Goal: Task Accomplishment & Management: Complete application form

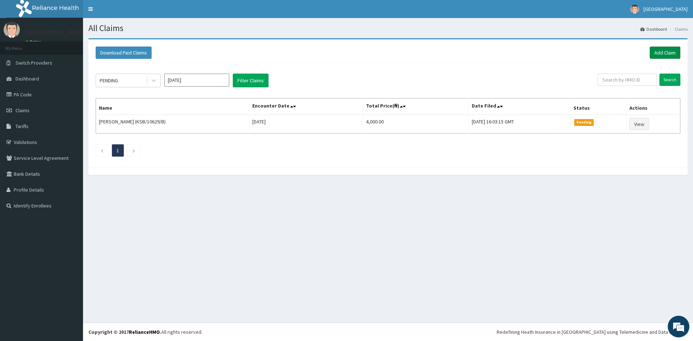
drag, startPoint x: 667, startPoint y: 53, endPoint x: 664, endPoint y: 57, distance: 5.0
click at [667, 54] on link "Add Claim" at bounding box center [664, 53] width 31 height 12
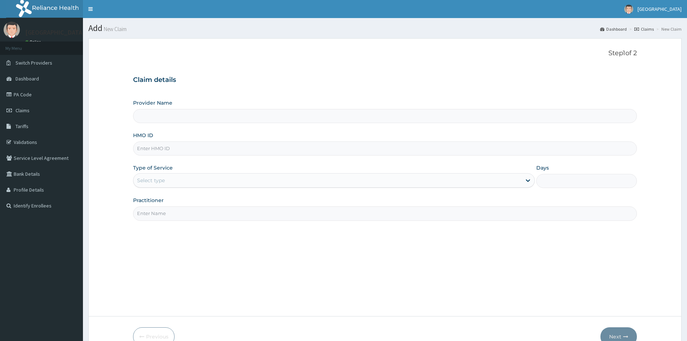
click at [254, 145] on input "HMO ID" at bounding box center [385, 148] width 504 height 14
type input "G"
type input "Mother And Child Hospital- IKEJA"
type input "GRS/10049/B"
drag, startPoint x: 189, startPoint y: 179, endPoint x: 190, endPoint y: 189, distance: 9.6
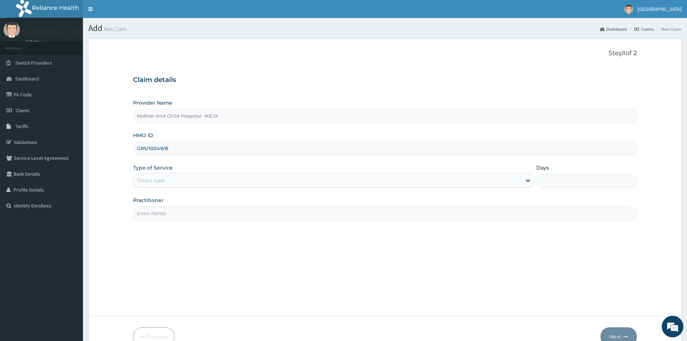
click at [189, 180] on div "Select type" at bounding box center [327, 181] width 388 height 12
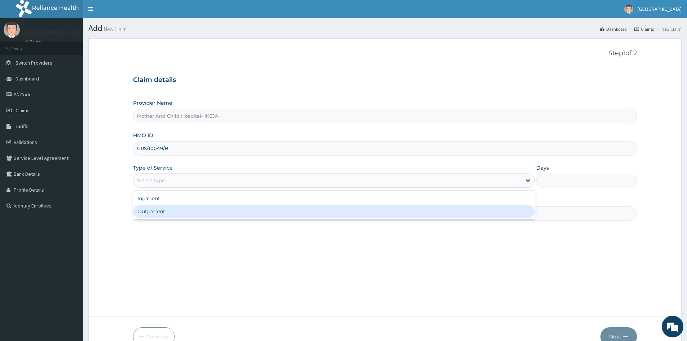
click at [188, 211] on div "Outpatient" at bounding box center [334, 211] width 402 height 13
type input "1"
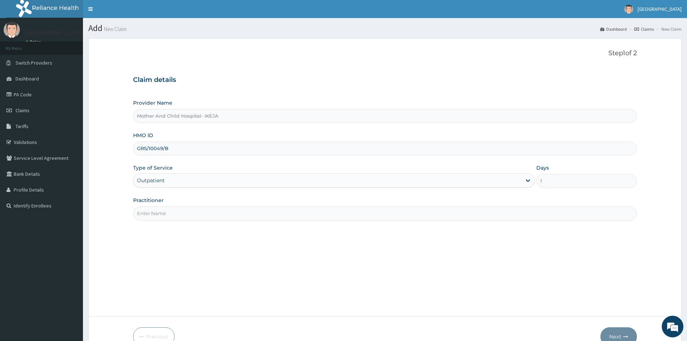
drag, startPoint x: 192, startPoint y: 209, endPoint x: 190, endPoint y: 203, distance: 5.2
click at [192, 209] on input "Practitioner" at bounding box center [385, 213] width 504 height 14
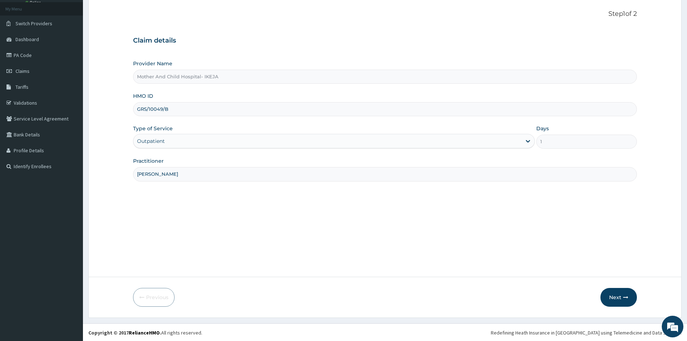
scroll to position [40, 0]
type input "DR FALANA"
click at [621, 302] on button "Next" at bounding box center [619, 296] width 36 height 19
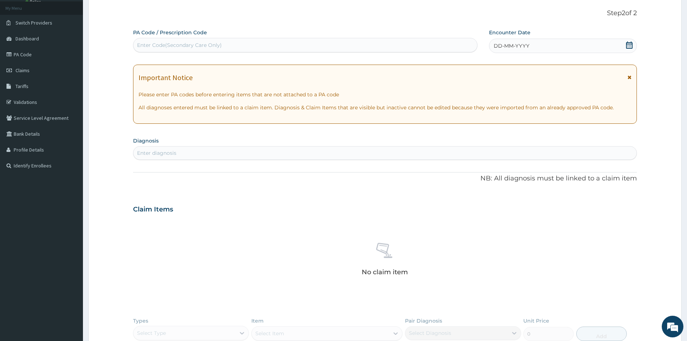
click at [607, 53] on div "PA Code / Prescription Code Enter Code(Secondary Care Only) Encounter Date DD-M…" at bounding box center [385, 212] width 504 height 366
click at [604, 47] on div "DD-MM-YYYY" at bounding box center [563, 46] width 148 height 14
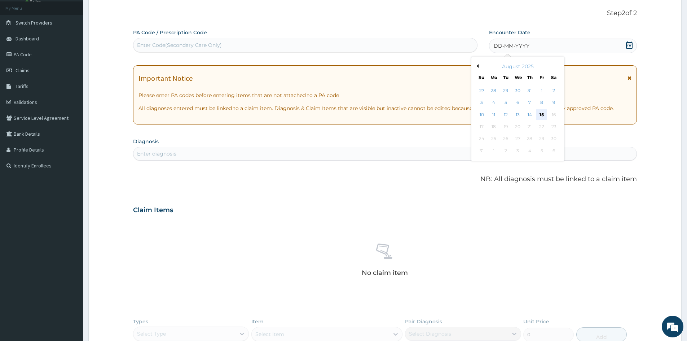
click at [543, 115] on div "15" at bounding box center [542, 114] width 11 height 11
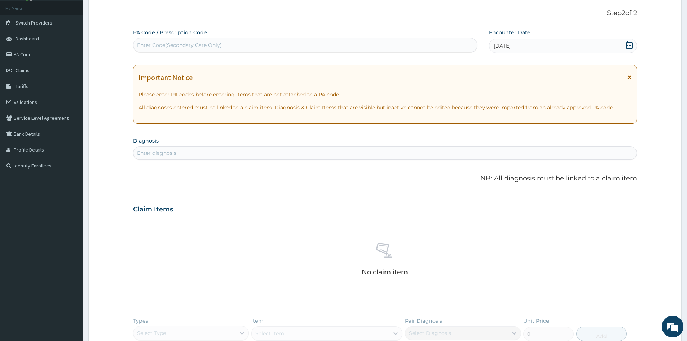
click at [481, 157] on div "Enter diagnosis" at bounding box center [384, 153] width 503 height 12
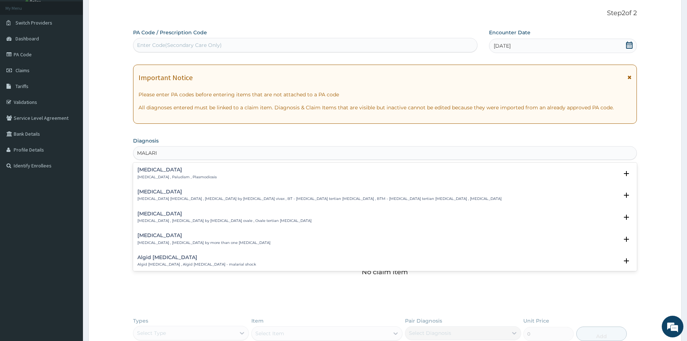
type input "MALARIA"
click at [302, 179] on div "Malaria Malaria , Paludism , Plasmodiosis" at bounding box center [384, 173] width 495 height 13
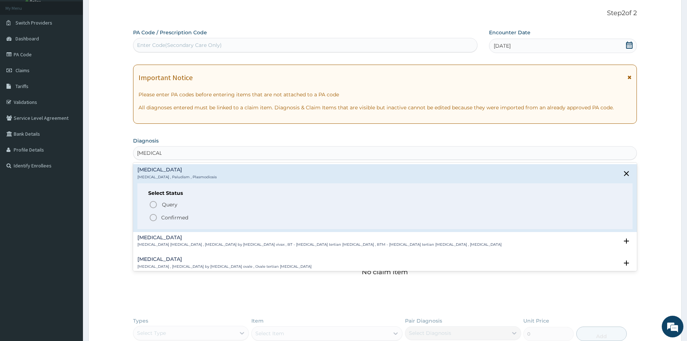
click at [188, 219] on p "Confirmed" at bounding box center [174, 217] width 27 height 7
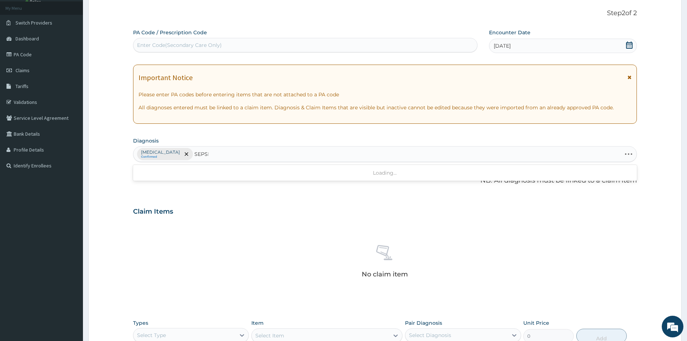
type input "SEPSIS"
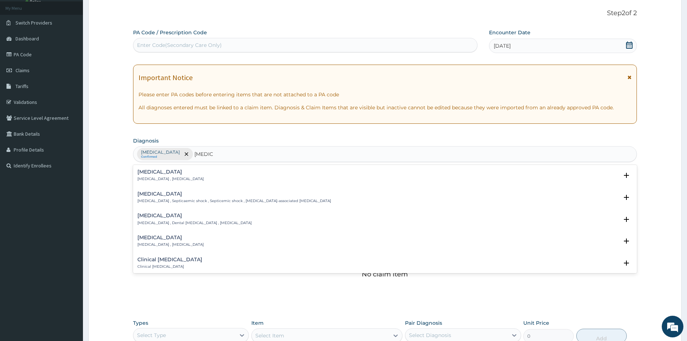
click at [221, 175] on div "Sepsis Systemic infection , Sepsis" at bounding box center [384, 175] width 495 height 13
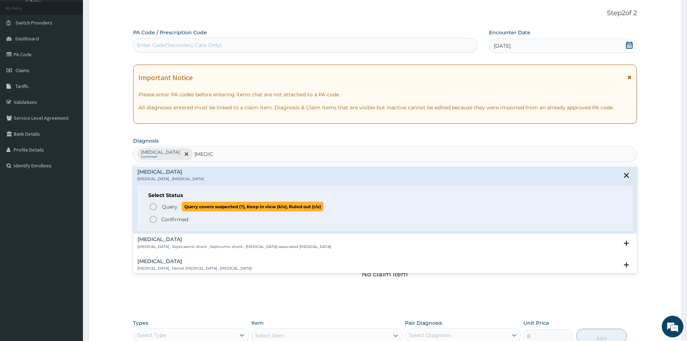
click at [164, 207] on span "Query" at bounding box center [170, 206] width 16 height 7
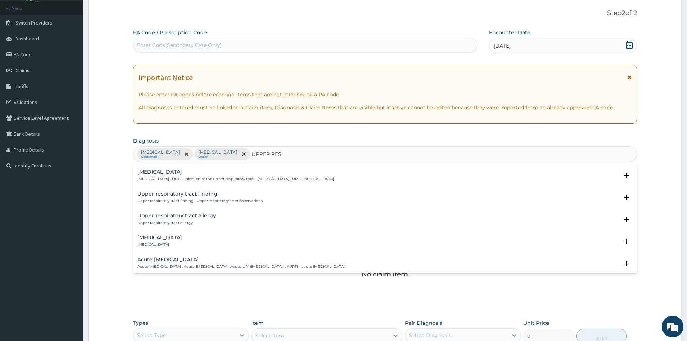
type input "UPPER RESP"
click at [168, 171] on h4 "[MEDICAL_DATA]" at bounding box center [235, 171] width 197 height 5
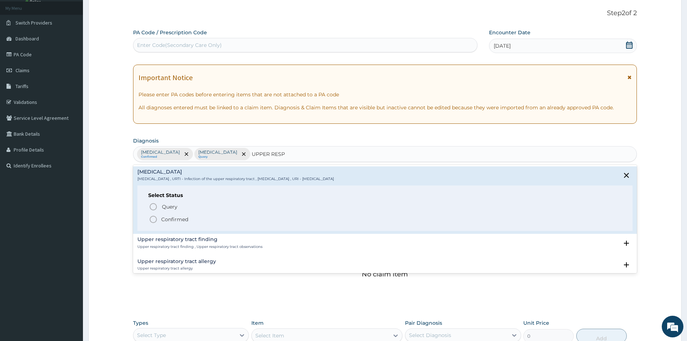
click at [157, 219] on circle "status option filled" at bounding box center [153, 219] width 6 height 6
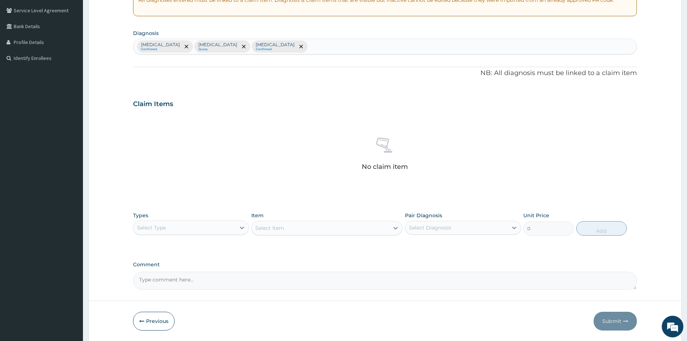
scroll to position [172, 0]
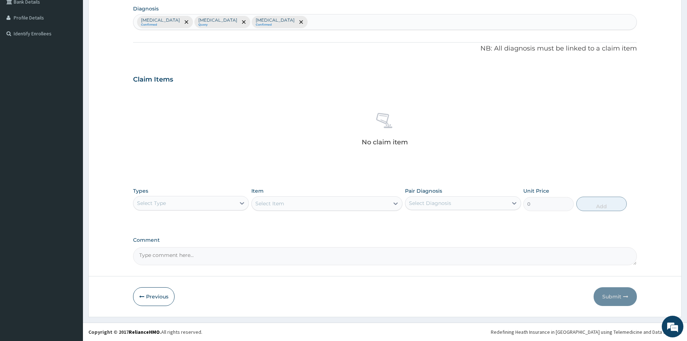
click at [216, 203] on div "Select Type" at bounding box center [184, 203] width 102 height 12
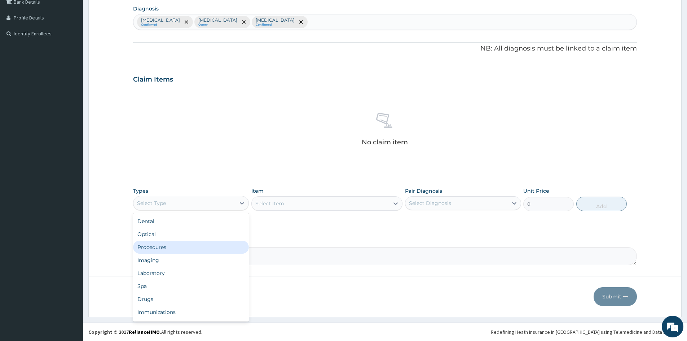
click at [197, 250] on div "Procedures" at bounding box center [191, 247] width 116 height 13
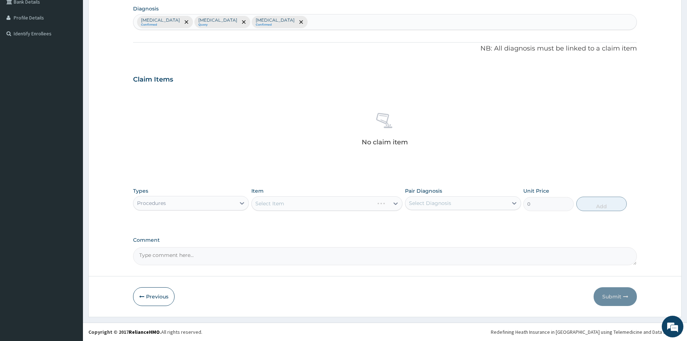
click at [280, 202] on div "Select Item" at bounding box center [326, 203] width 151 height 14
click at [326, 206] on div "Select Item" at bounding box center [326, 203] width 151 height 14
click at [355, 209] on div "Select Item" at bounding box center [326, 203] width 151 height 14
click at [367, 206] on div "Select Item" at bounding box center [320, 204] width 137 height 12
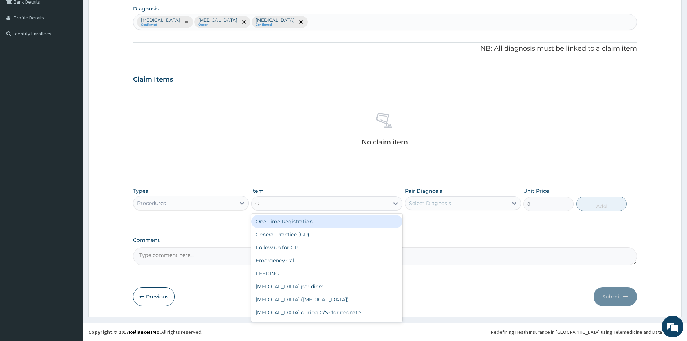
type input "GP"
click at [354, 221] on div "General Practice (GP)" at bounding box center [326, 221] width 151 height 13
type input "4000"
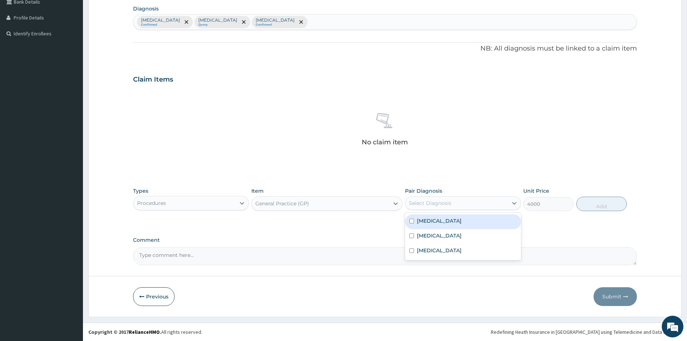
click at [462, 200] on div "Select Diagnosis" at bounding box center [456, 203] width 102 height 12
click at [471, 221] on div "[MEDICAL_DATA]" at bounding box center [463, 221] width 116 height 15
checkbox input "true"
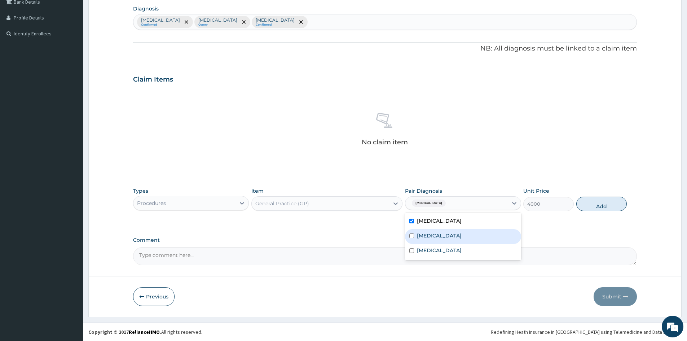
click at [475, 236] on div "[MEDICAL_DATA]" at bounding box center [463, 236] width 116 height 15
checkbox input "true"
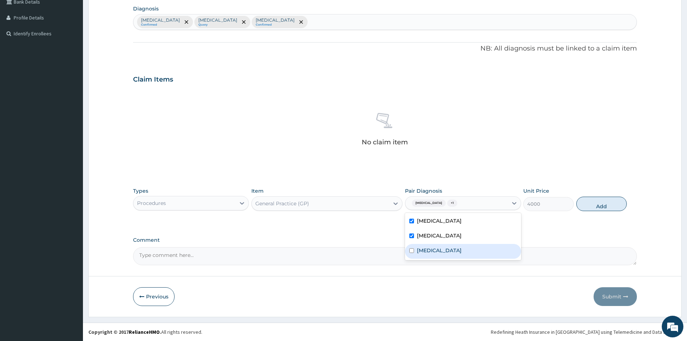
drag, startPoint x: 479, startPoint y: 255, endPoint x: 556, endPoint y: 223, distance: 83.8
click at [479, 254] on div "[MEDICAL_DATA]" at bounding box center [463, 251] width 116 height 15
checkbox input "true"
drag, startPoint x: 608, startPoint y: 196, endPoint x: 605, endPoint y: 200, distance: 4.4
click at [608, 198] on button "Add" at bounding box center [601, 204] width 51 height 14
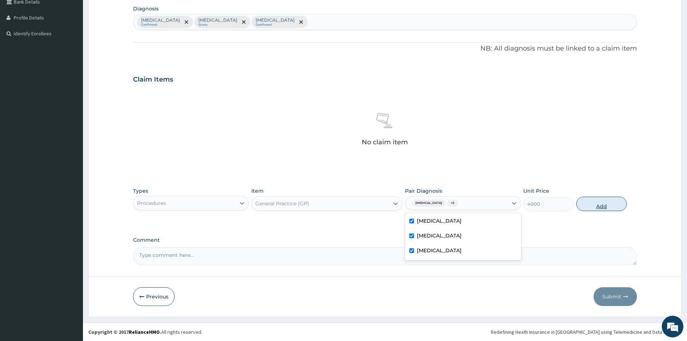
type input "0"
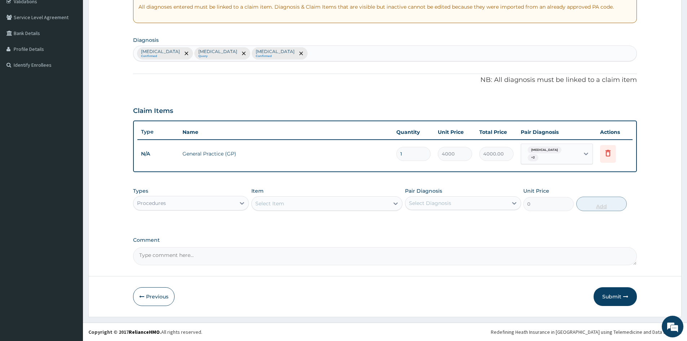
scroll to position [138, 0]
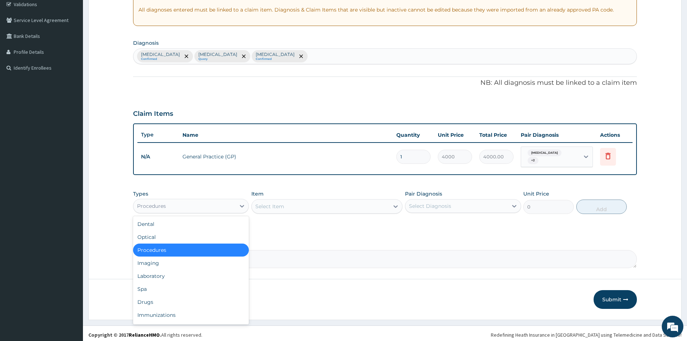
click at [201, 203] on div "Procedures" at bounding box center [184, 206] width 102 height 12
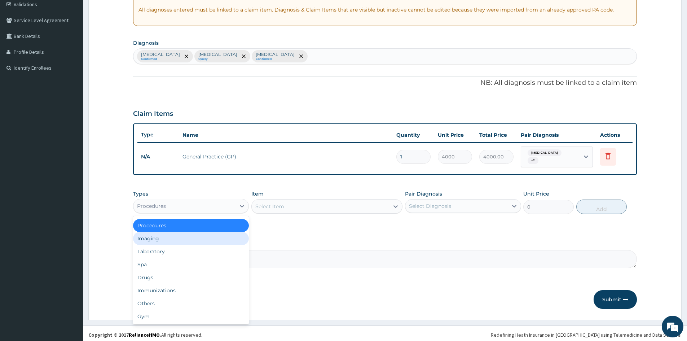
click at [206, 241] on div "Imaging" at bounding box center [191, 238] width 116 height 13
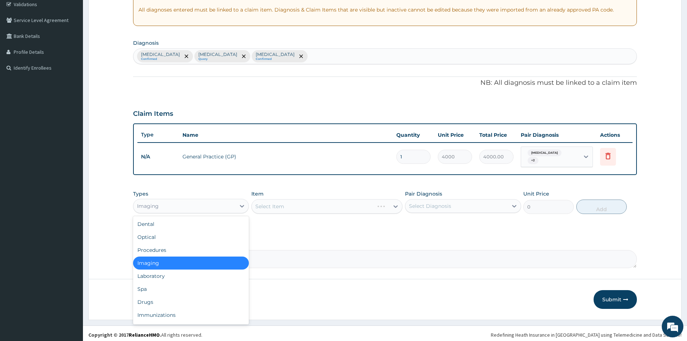
click at [226, 200] on div "Imaging" at bounding box center [184, 206] width 102 height 12
click at [203, 272] on div "Laboratory" at bounding box center [191, 275] width 116 height 13
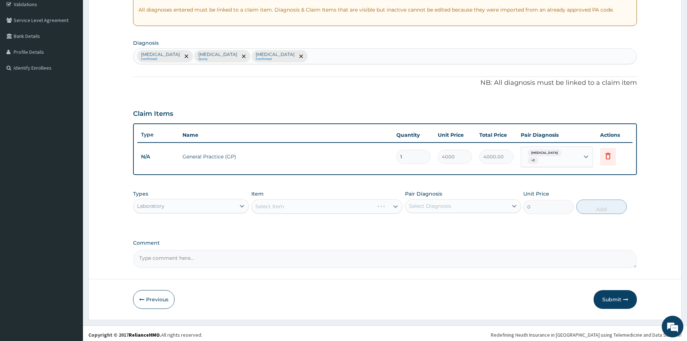
click at [304, 206] on div "Select Item" at bounding box center [326, 206] width 151 height 14
click at [318, 203] on div "Select Item" at bounding box center [326, 206] width 151 height 14
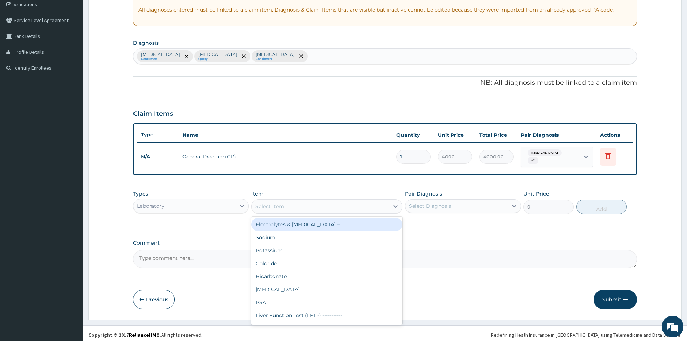
click at [318, 203] on div "Select Item" at bounding box center [320, 207] width 137 height 12
type input "FBC"
click at [319, 218] on div "[MEDICAL_DATA] (FBC)" at bounding box center [326, 224] width 151 height 13
type input "2400"
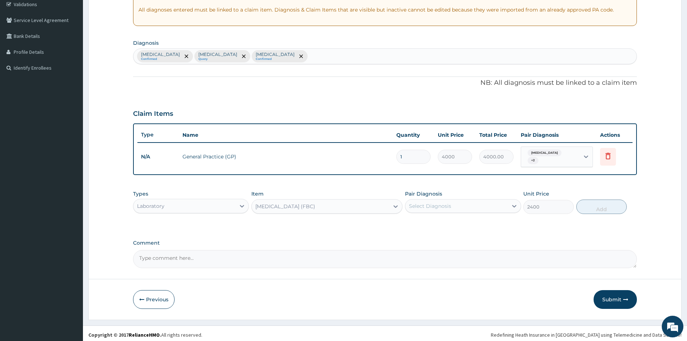
click at [440, 202] on div "Select Diagnosis" at bounding box center [430, 205] width 42 height 7
click at [446, 226] on div "[MEDICAL_DATA]" at bounding box center [463, 224] width 116 height 15
checkbox input "true"
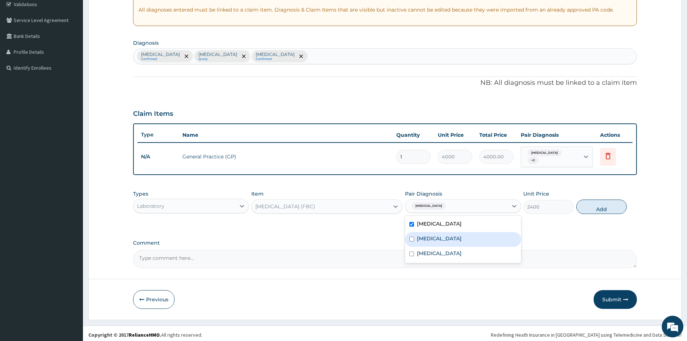
drag, startPoint x: 448, startPoint y: 237, endPoint x: 458, endPoint y: 253, distance: 19.4
click at [447, 237] on div "[MEDICAL_DATA]" at bounding box center [463, 239] width 116 height 15
checkbox input "true"
click at [442, 217] on div "[MEDICAL_DATA]" at bounding box center [463, 224] width 116 height 15
checkbox input "false"
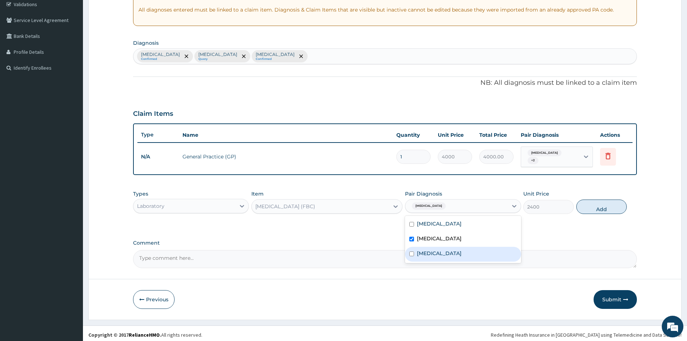
click at [462, 250] on label "[MEDICAL_DATA]" at bounding box center [439, 253] width 45 height 7
checkbox input "true"
click at [601, 204] on button "Add" at bounding box center [601, 206] width 51 height 14
type input "0"
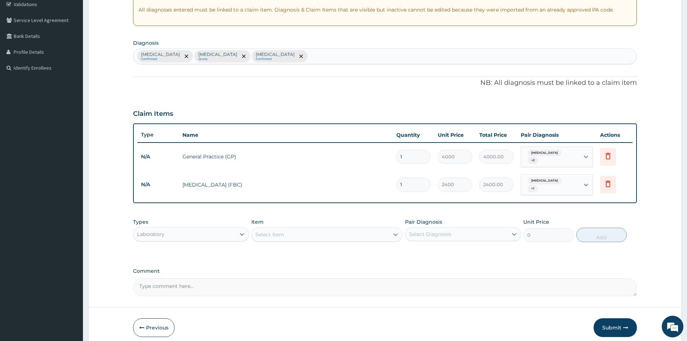
click at [337, 229] on div "Select Item" at bounding box center [320, 235] width 137 height 12
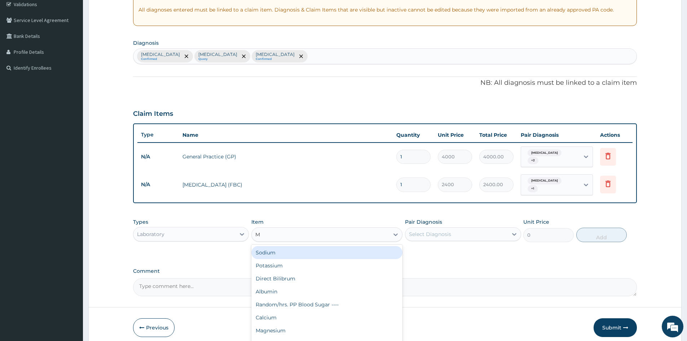
type input "MP"
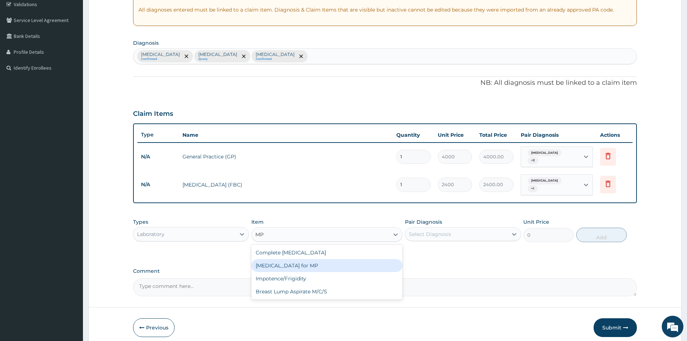
click at [323, 259] on div "[MEDICAL_DATA] for MP" at bounding box center [326, 265] width 151 height 13
type input "1200"
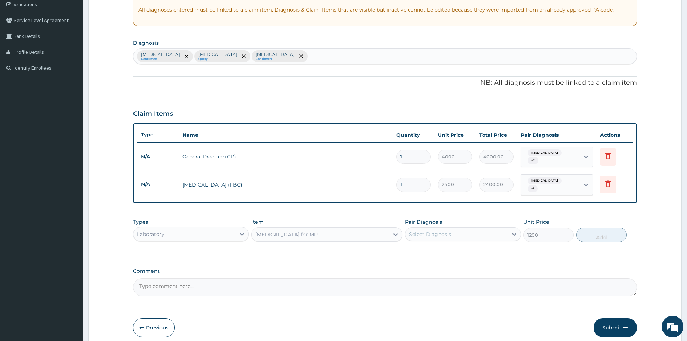
click at [427, 231] on div "Select Diagnosis" at bounding box center [430, 234] width 42 height 7
click at [449, 245] on div "[MEDICAL_DATA]" at bounding box center [463, 252] width 116 height 15
checkbox input "true"
click at [598, 228] on button "Add" at bounding box center [601, 235] width 51 height 14
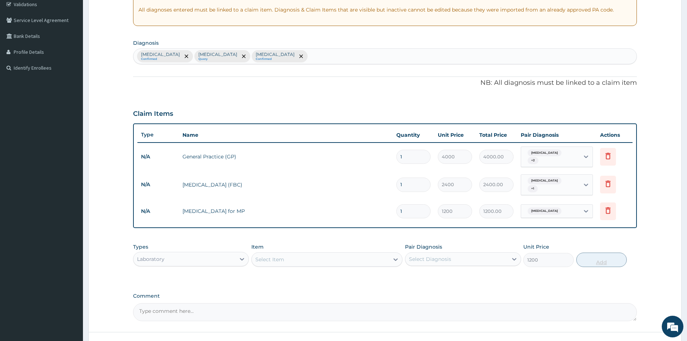
type input "0"
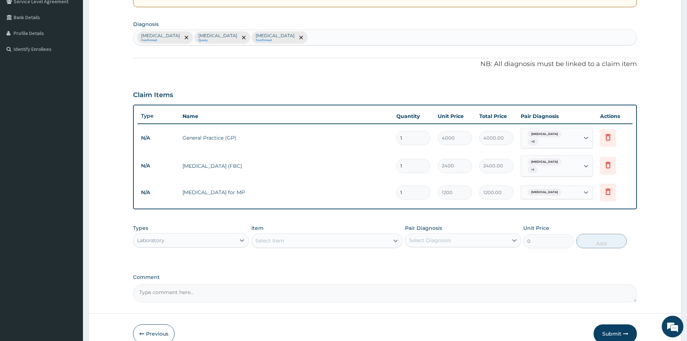
scroll to position [188, 0]
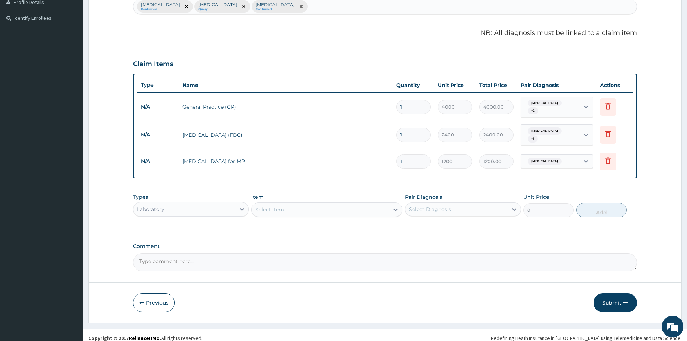
click at [215, 203] on div "Laboratory" at bounding box center [184, 209] width 102 height 12
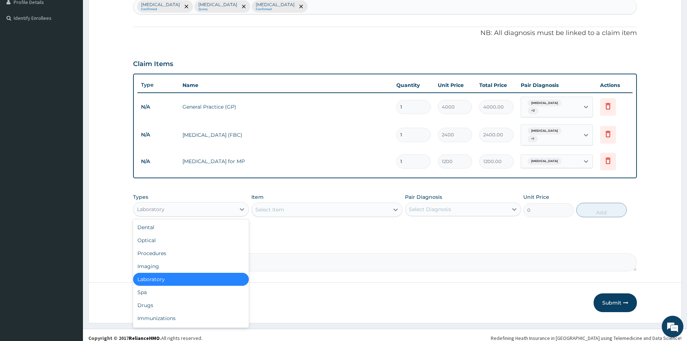
scroll to position [25, 0]
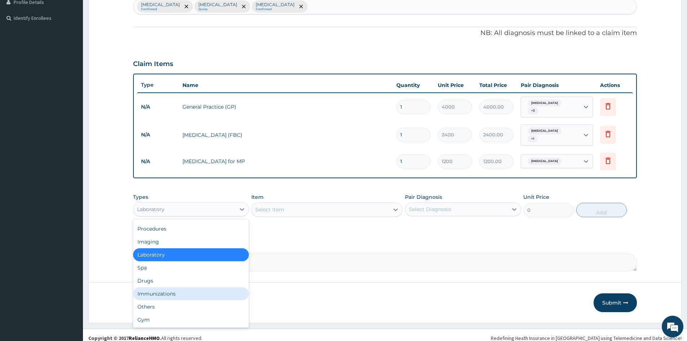
click at [201, 280] on div "Drugs" at bounding box center [191, 280] width 116 height 13
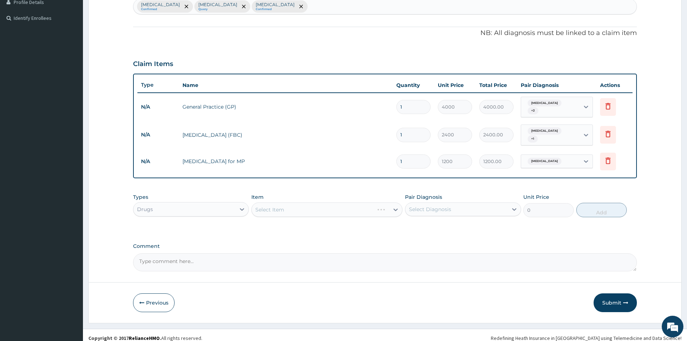
click at [332, 206] on div "Select Item" at bounding box center [326, 209] width 151 height 14
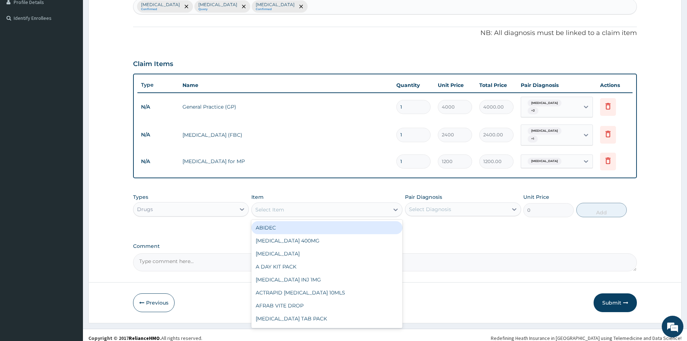
click at [345, 204] on div "Select Item" at bounding box center [320, 210] width 137 height 12
type input "FLE"
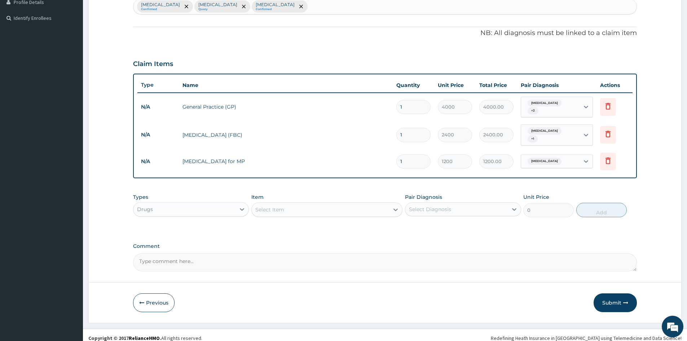
click at [322, 204] on div "Select Item" at bounding box center [320, 210] width 137 height 12
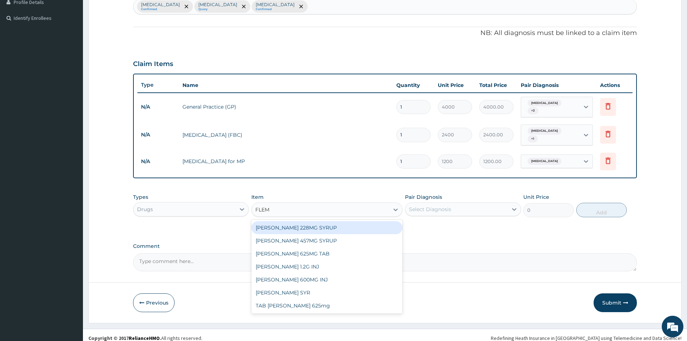
type input "FLEMI"
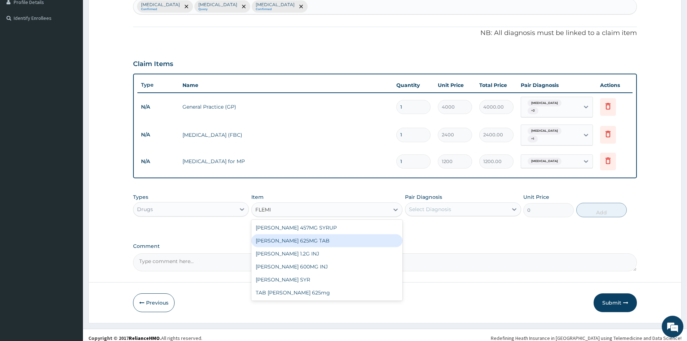
click at [323, 234] on div "FLEMING 625MG TAB" at bounding box center [326, 240] width 151 height 13
type input "180"
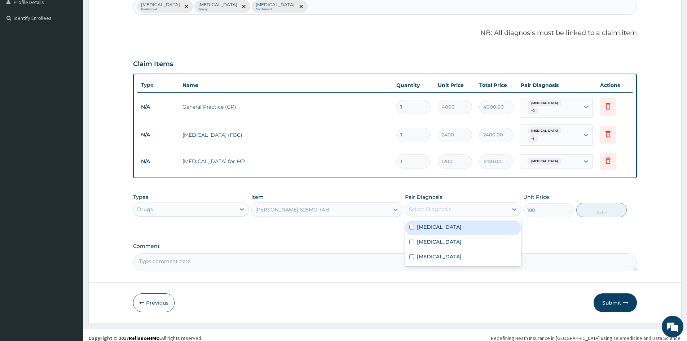
click at [443, 203] on div "Select Diagnosis" at bounding box center [456, 209] width 102 height 12
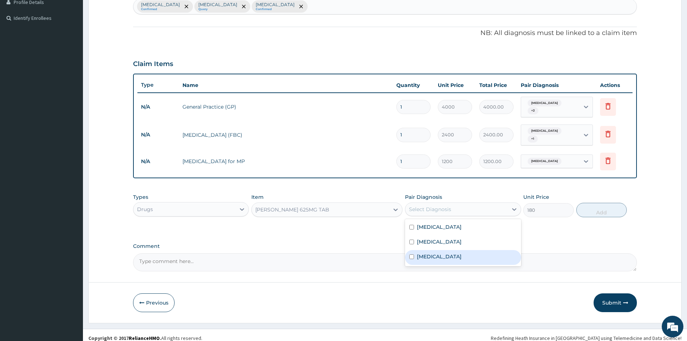
click at [443, 253] on label "[MEDICAL_DATA]" at bounding box center [439, 256] width 45 height 7
checkbox input "true"
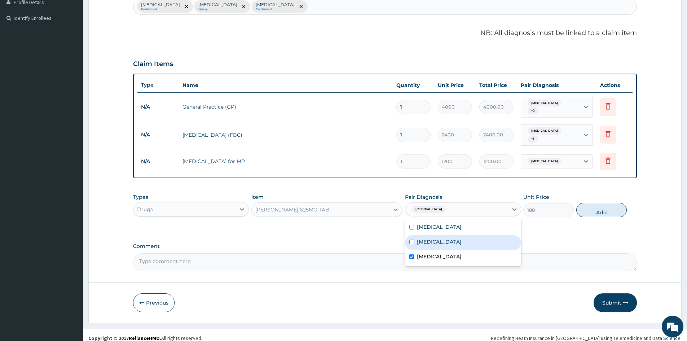
click at [446, 238] on div "[MEDICAL_DATA]" at bounding box center [463, 242] width 116 height 15
checkbox input "true"
drag, startPoint x: 596, startPoint y: 203, endPoint x: 569, endPoint y: 198, distance: 27.9
click at [596, 203] on button "Add" at bounding box center [601, 210] width 51 height 14
type input "0"
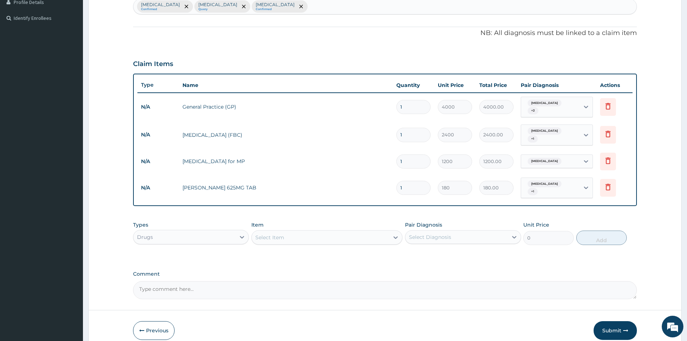
type input "10"
type input "1800.00"
type input "10"
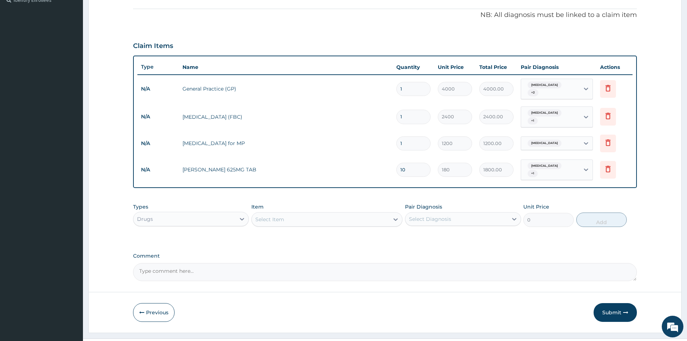
scroll to position [215, 0]
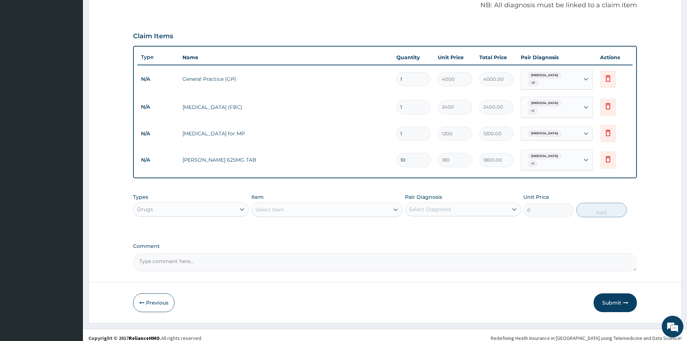
click at [317, 210] on div "Select Item" at bounding box center [326, 209] width 151 height 14
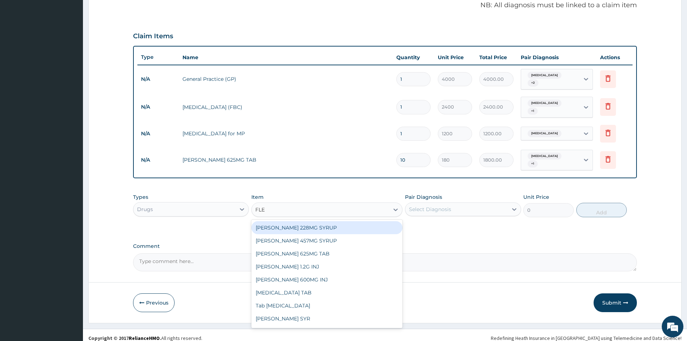
type input "FLEM"
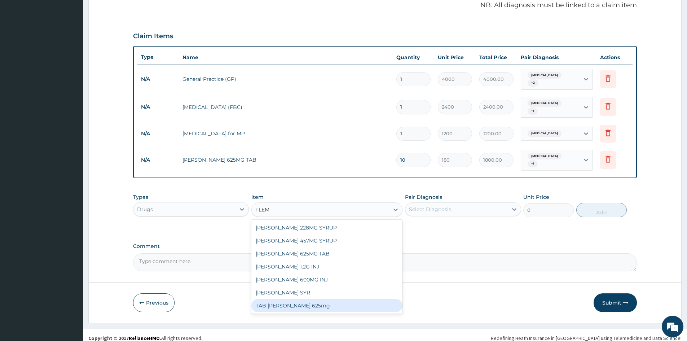
click at [358, 299] on div "TAB [PERSON_NAME] 625mg" at bounding box center [326, 305] width 151 height 13
type input "300"
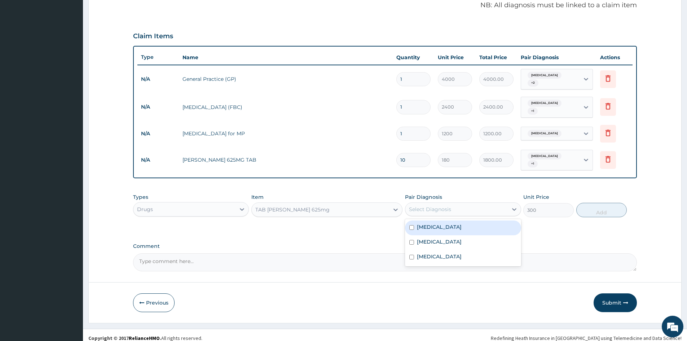
click at [453, 208] on div "Select Diagnosis" at bounding box center [456, 209] width 102 height 12
click at [456, 241] on div "[MEDICAL_DATA]" at bounding box center [463, 242] width 116 height 15
checkbox input "true"
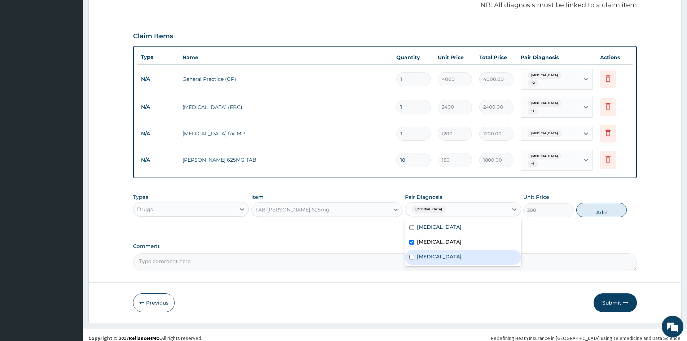
click at [459, 253] on label "[MEDICAL_DATA]" at bounding box center [439, 256] width 45 height 7
checkbox input "true"
click at [611, 205] on button "Add" at bounding box center [601, 210] width 51 height 14
type input "0"
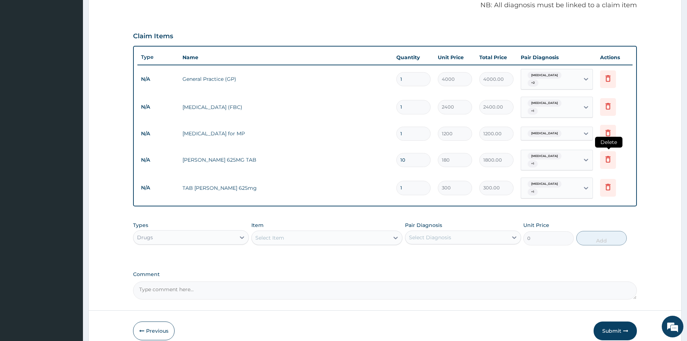
click at [608, 155] on icon at bounding box center [608, 159] width 9 height 9
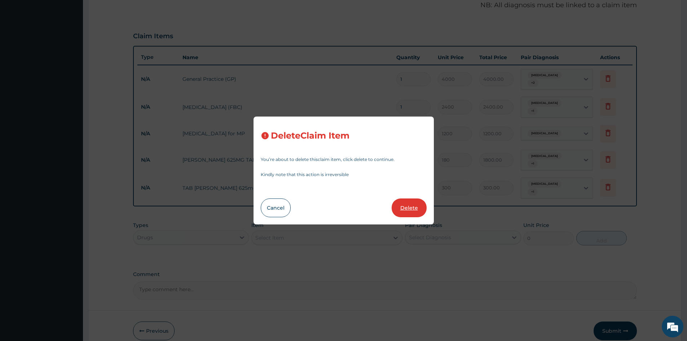
click at [405, 205] on button "Delete" at bounding box center [409, 207] width 35 height 19
type input "1"
type input "300"
type input "300.00"
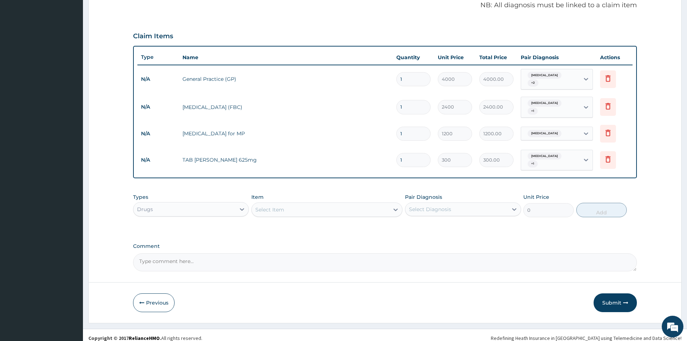
scroll to position [212, 0]
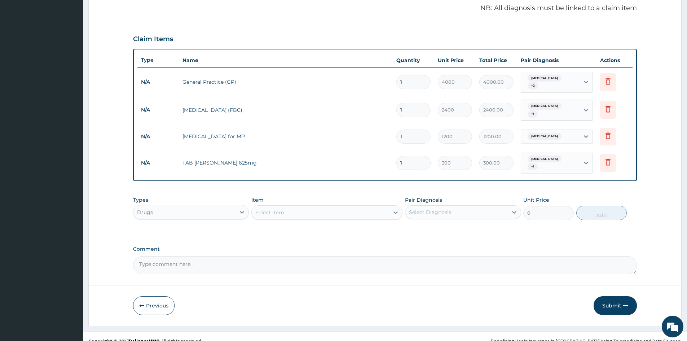
click at [416, 158] on input "1" at bounding box center [413, 163] width 34 height 14
type input "10"
type input "3000.00"
type input "10"
click at [336, 210] on div "Select Item" at bounding box center [326, 212] width 151 height 14
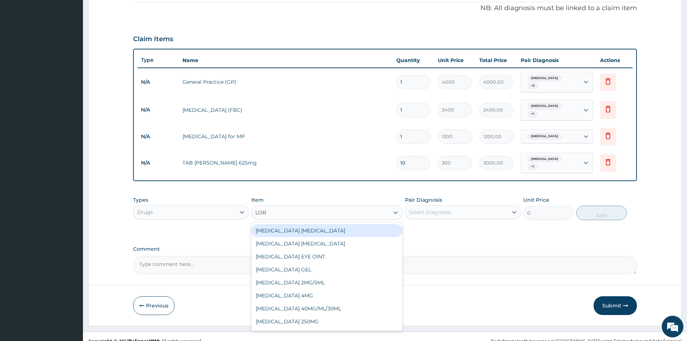
type input "LORA"
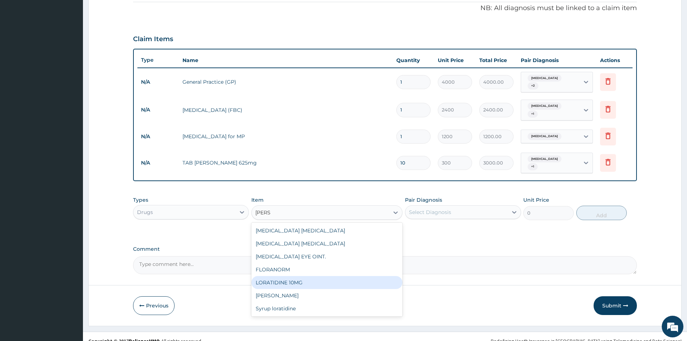
click at [338, 276] on div "LORATIDINE 10MG" at bounding box center [326, 282] width 151 height 13
type input "48"
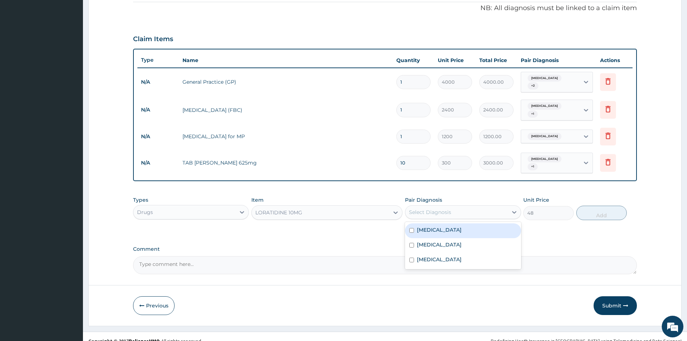
drag, startPoint x: 460, startPoint y: 202, endPoint x: 461, endPoint y: 219, distance: 17.3
click at [460, 206] on div "Select Diagnosis" at bounding box center [456, 212] width 102 height 12
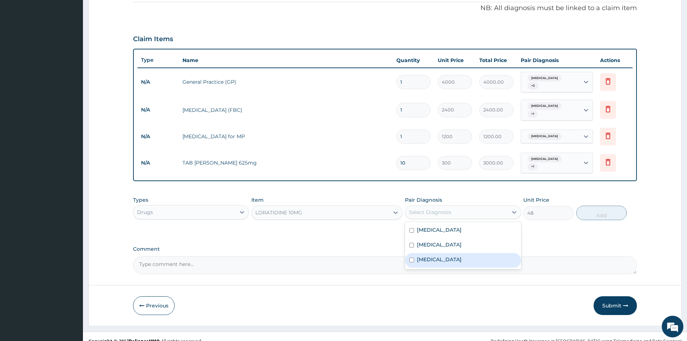
click at [461, 256] on label "[MEDICAL_DATA]" at bounding box center [439, 259] width 45 height 7
checkbox input "true"
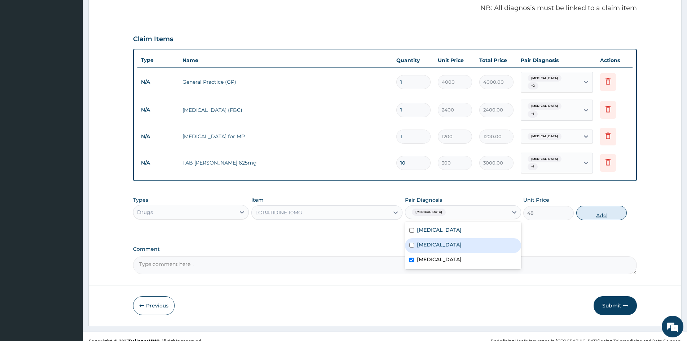
click at [622, 206] on button "Add" at bounding box center [601, 213] width 51 height 14
type input "0"
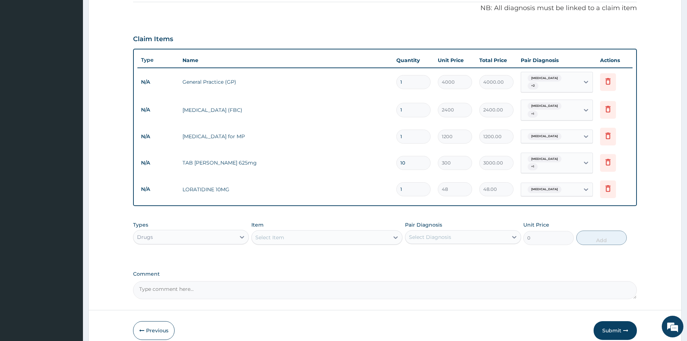
type input "0.00"
type input "5"
type input "240.00"
type input "5"
click at [410, 218] on div "Types Drugs Item Select Item Pair Diagnosis Select Diagnosis Unit Price 0 Add" at bounding box center [385, 233] width 504 height 31
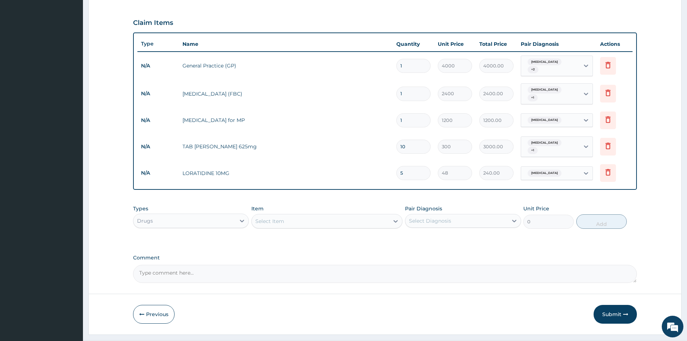
scroll to position [237, 0]
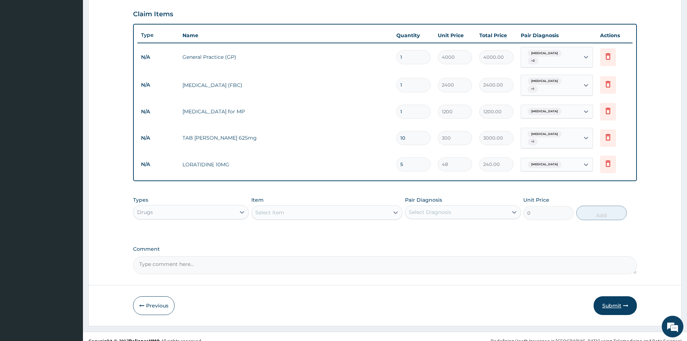
click at [612, 298] on button "Submit" at bounding box center [615, 305] width 43 height 19
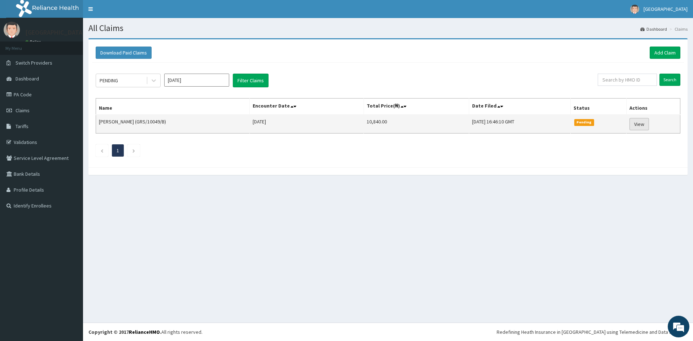
click at [644, 126] on link "View" at bounding box center [638, 124] width 19 height 12
